Goal: Task Accomplishment & Management: Manage account settings

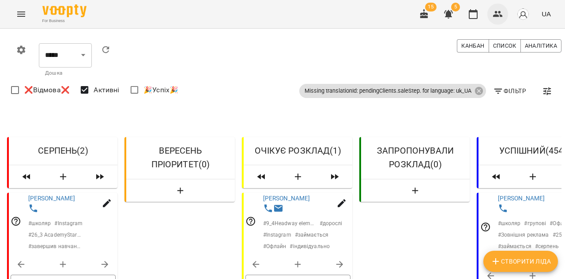
click at [500, 13] on icon "button" at bounding box center [498, 14] width 10 height 6
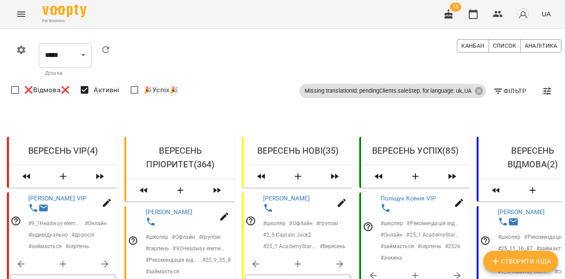
select select "**********"
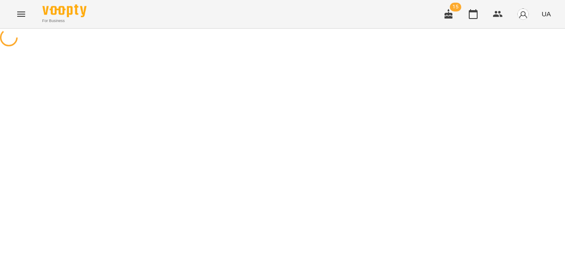
select select "**********"
